Goal: Task Accomplishment & Management: Manage account settings

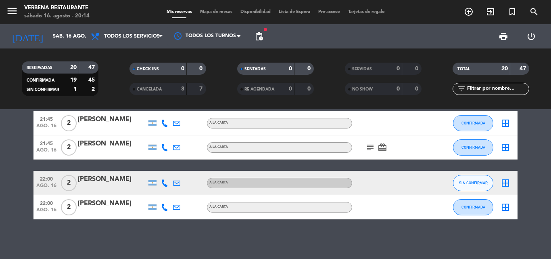
scroll to position [482, 0]
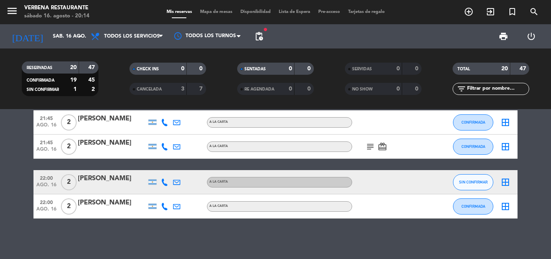
click at [106, 173] on div "[PERSON_NAME]" at bounding box center [112, 178] width 69 height 10
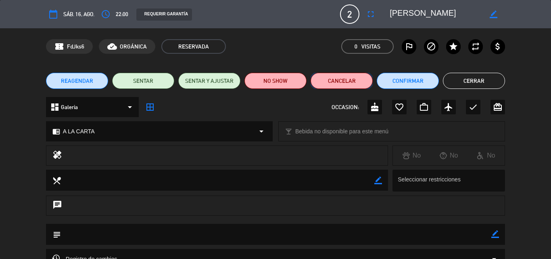
click at [359, 77] on button "Cancelar" at bounding box center [342, 81] width 62 height 16
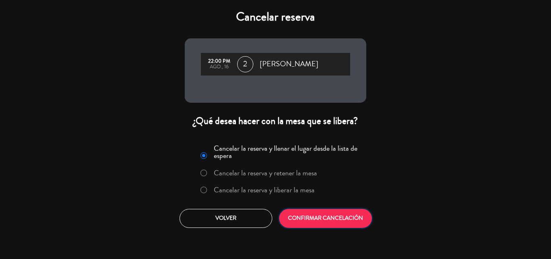
click at [329, 217] on button "CONFIRMAR CANCELACIÓN" at bounding box center [325, 218] width 93 height 19
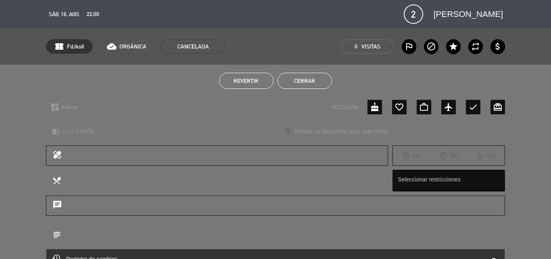
click at [310, 79] on button "Cerrar" at bounding box center [304, 81] width 54 height 16
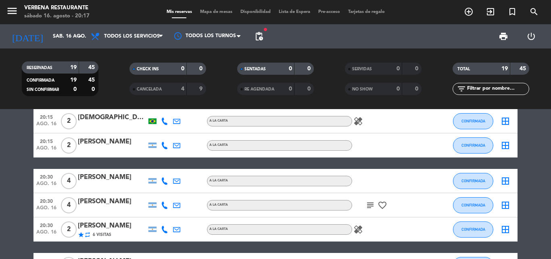
scroll to position [121, 0]
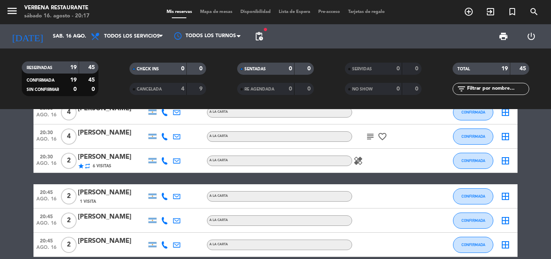
click at [369, 137] on icon "subject" at bounding box center [370, 136] width 10 height 10
click at [410, 144] on div "subject Que sea dentro del salón favorite_border" at bounding box center [388, 136] width 73 height 24
click at [355, 159] on icon "healing" at bounding box center [358, 161] width 10 height 10
click at [397, 162] on div "healing Celiaquia" at bounding box center [388, 160] width 73 height 24
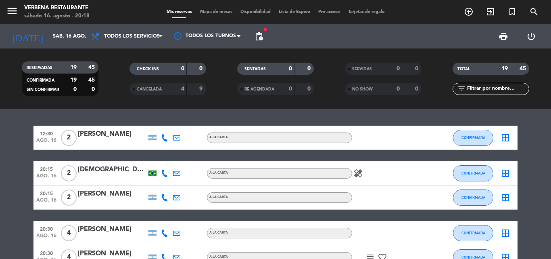
scroll to position [0, 0]
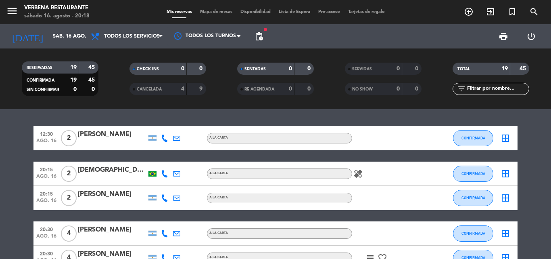
click at [361, 169] on icon "healing" at bounding box center [358, 174] width 10 height 10
click at [401, 168] on div "healing 2 vegetarianos" at bounding box center [388, 173] width 73 height 24
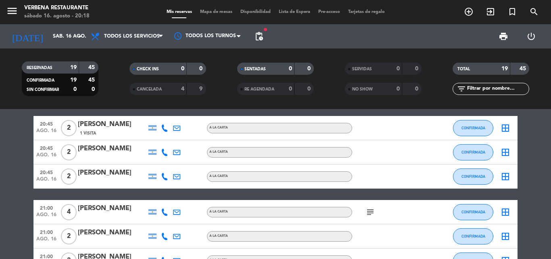
scroll to position [202, 0]
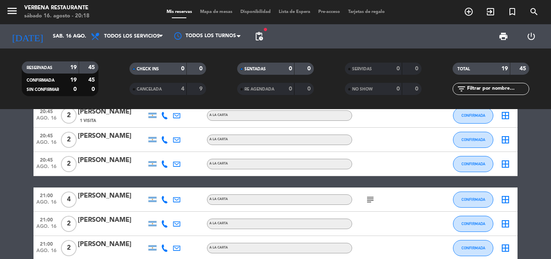
click at [373, 195] on icon "subject" at bounding box center [370, 199] width 10 height 10
click at [388, 194] on div "subject Salón planta baja" at bounding box center [388, 199] width 73 height 24
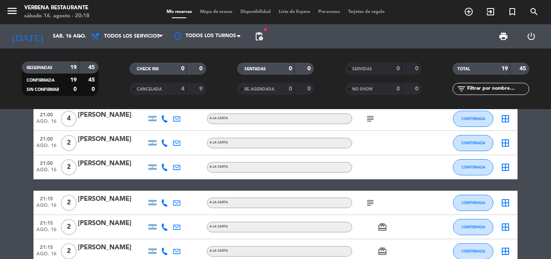
scroll to position [323, 0]
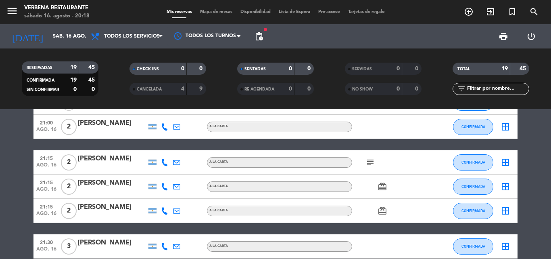
click at [370, 163] on icon "subject" at bounding box center [370, 162] width 10 height 10
click at [392, 161] on div "subject No" at bounding box center [388, 162] width 73 height 24
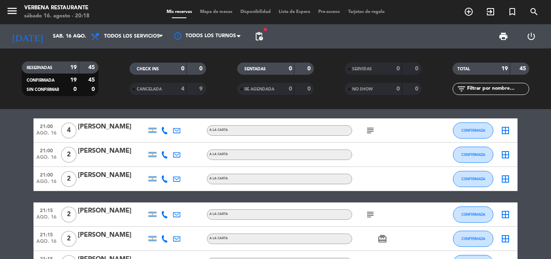
scroll to position [242, 0]
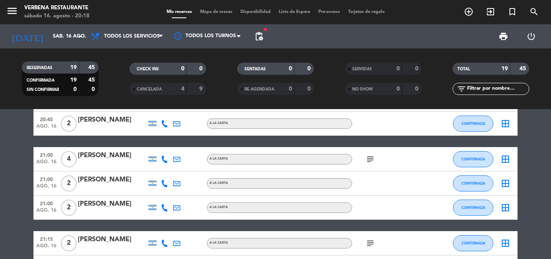
click at [371, 157] on icon "subject" at bounding box center [370, 159] width 10 height 10
click at [402, 161] on div "subject Salón planta baja" at bounding box center [388, 159] width 73 height 24
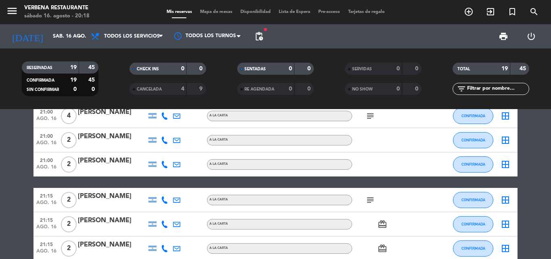
scroll to position [323, 0]
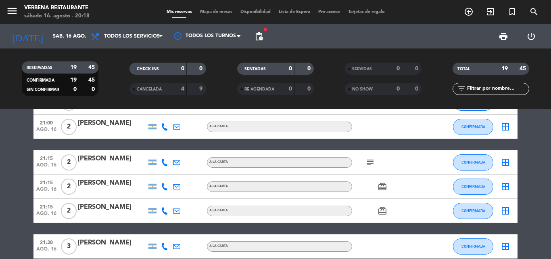
click at [383, 186] on icon "card_giftcard" at bounding box center [382, 186] width 10 height 10
click at [396, 187] on div "card_giftcard SOLO UN REGALO" at bounding box center [388, 186] width 73 height 24
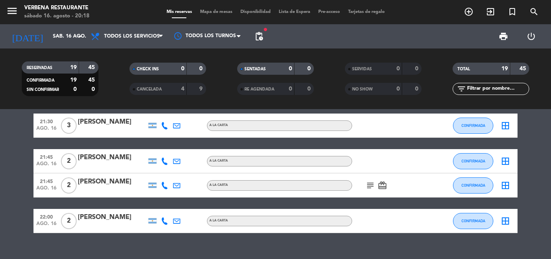
scroll to position [444, 0]
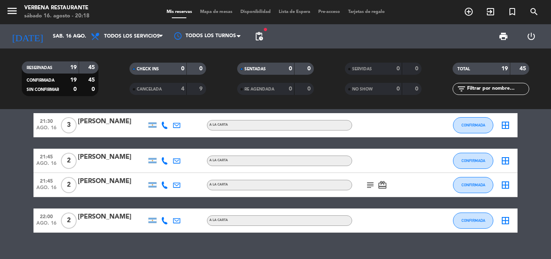
click at [366, 181] on icon "subject" at bounding box center [370, 185] width 10 height 10
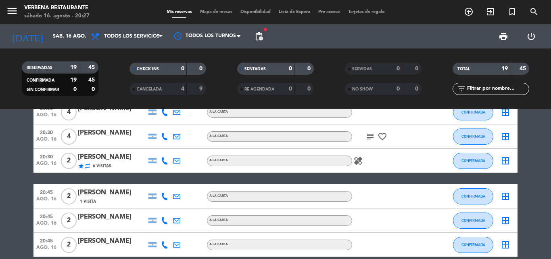
scroll to position [0, 0]
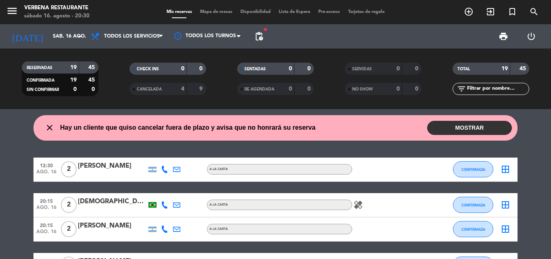
click at [356, 206] on icon "healing" at bounding box center [358, 205] width 10 height 10
click at [382, 202] on div "healing 2 vegetarianos" at bounding box center [388, 205] width 73 height 24
click at [466, 123] on button "MOSTRAR" at bounding box center [469, 128] width 85 height 14
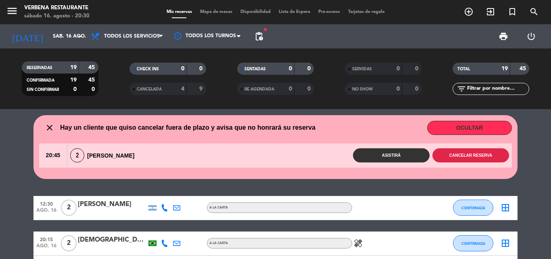
click at [468, 157] on button "Cancelar reserva" at bounding box center [470, 155] width 77 height 14
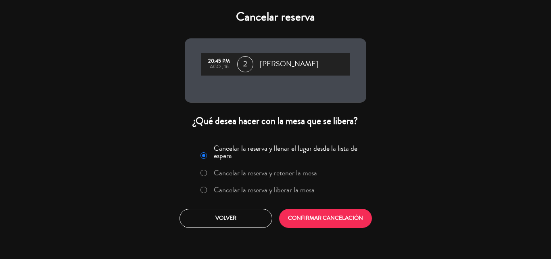
click at [248, 188] on label "Cancelar la reserva y liberar la mesa" at bounding box center [264, 189] width 101 height 7
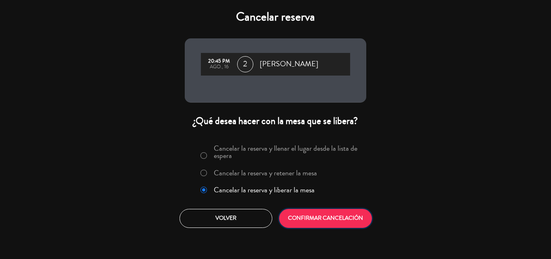
click at [323, 212] on button "CONFIRMAR CANCELACIÓN" at bounding box center [325, 218] width 93 height 19
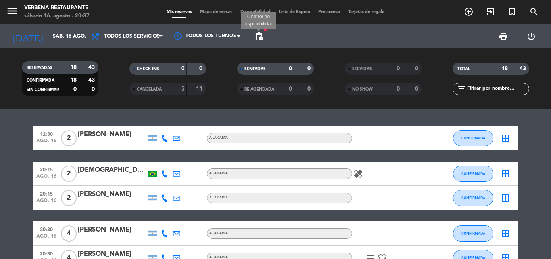
click at [261, 33] on span "pending_actions" at bounding box center [259, 36] width 10 height 10
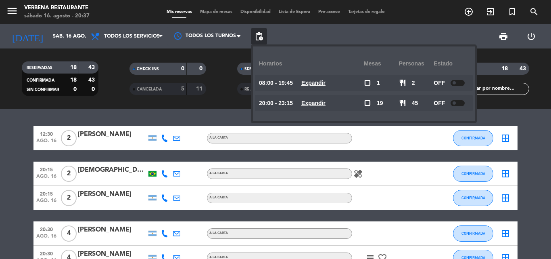
click at [289, 31] on div "print power_settings_new" at bounding box center [406, 36] width 278 height 24
